Goal: Task Accomplishment & Management: Complete application form

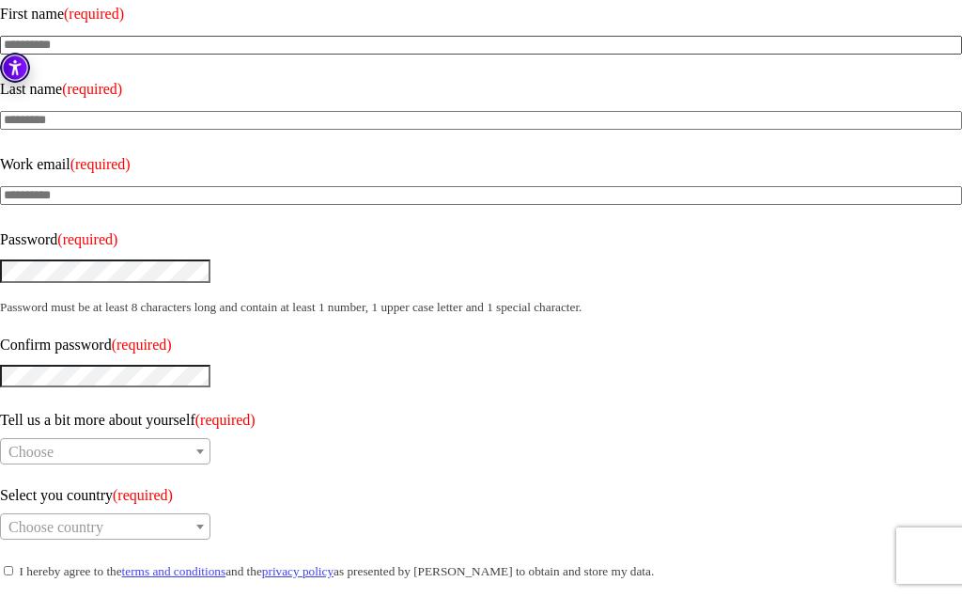
click at [113, 112] on input "Last name (required)" at bounding box center [481, 121] width 962 height 19
click at [123, 112] on input "Last name (required)" at bounding box center [481, 121] width 962 height 19
type input "***"
